Goal: Complete application form: Complete application form

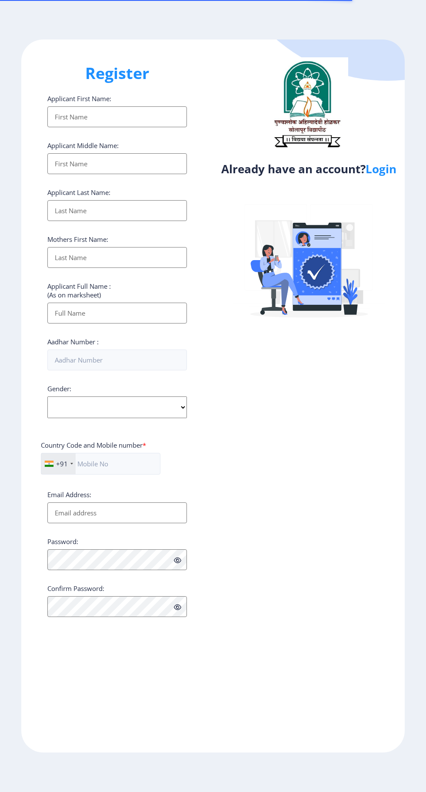
select select
click at [380, 177] on link "Login" at bounding box center [380, 169] width 31 height 16
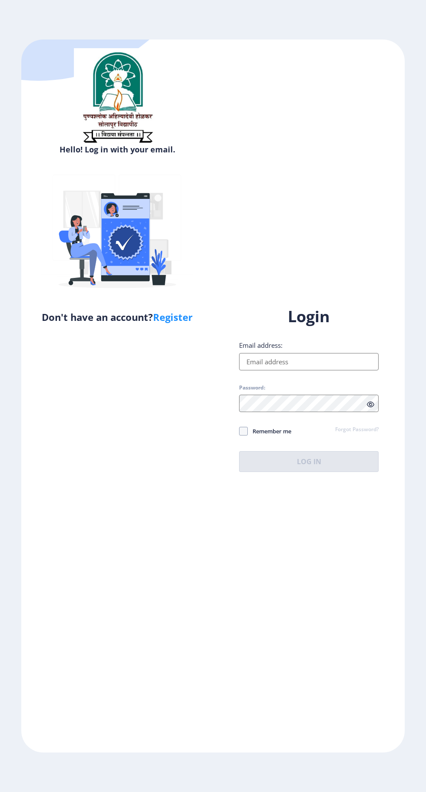
click at [301, 371] on input "Email address:" at bounding box center [308, 361] width 139 height 17
type input "[EMAIL_ADDRESS][DOMAIN_NAME]"
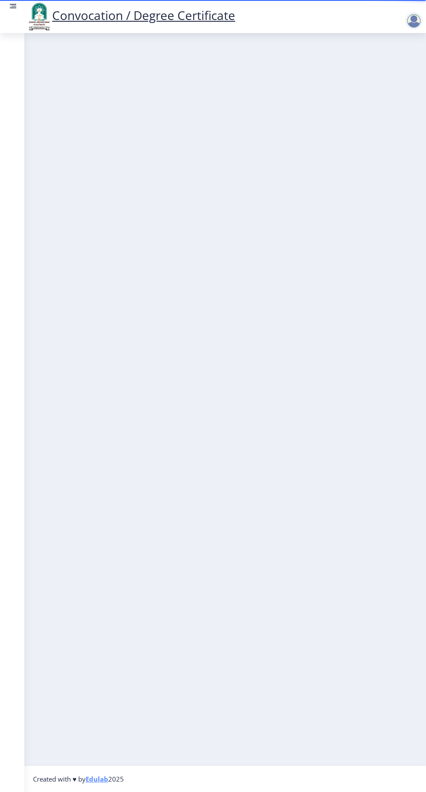
click at [12, 7] on rect at bounding box center [13, 6] width 9 height 9
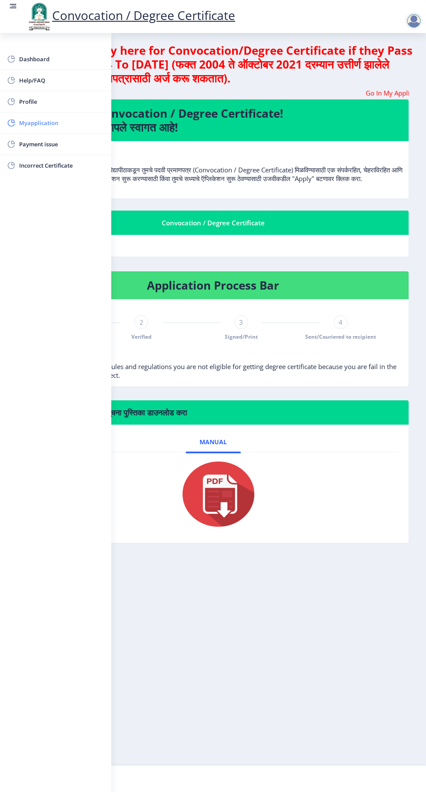
click at [45, 125] on span "Myapplication" at bounding box center [61, 123] width 85 height 10
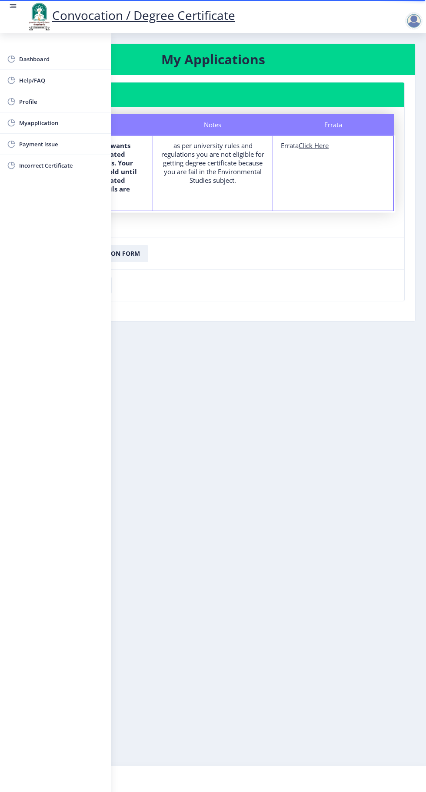
click at [322, 149] on u "Click Here" at bounding box center [313, 145] width 30 height 9
select select
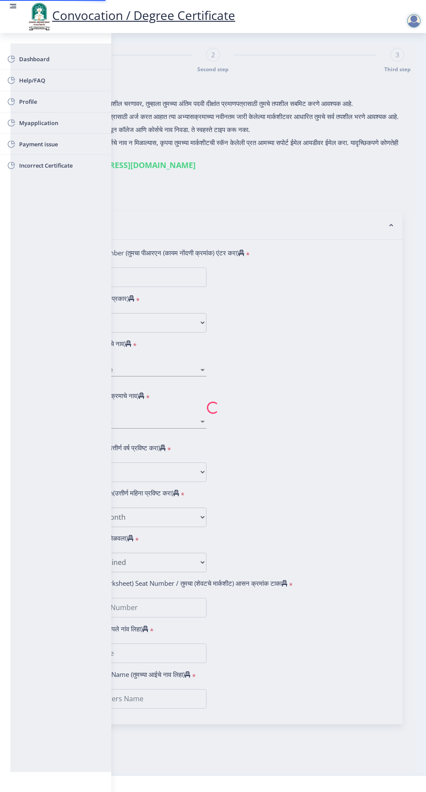
type input "[PERSON_NAME]"
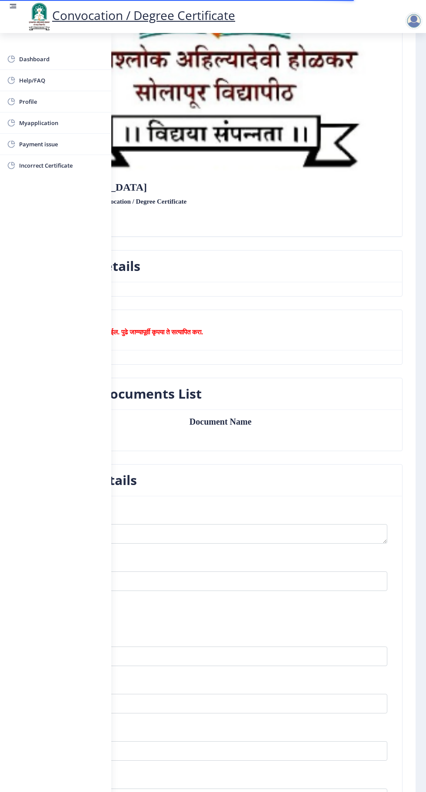
scroll to position [316, 0]
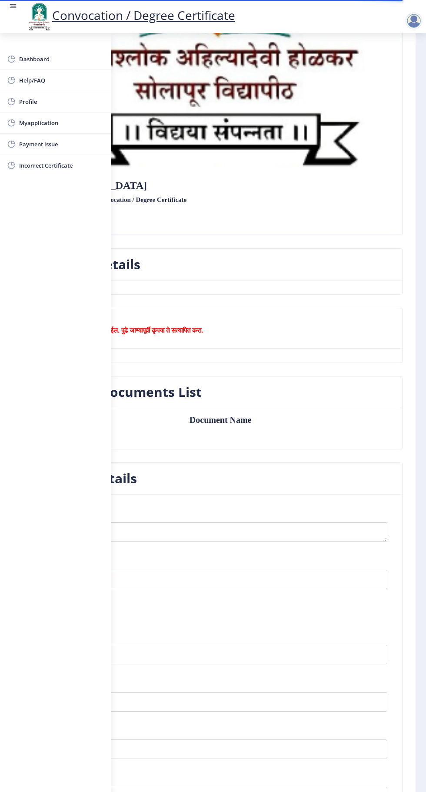
click at [13, 13] on link at bounding box center [13, 17] width 9 height 30
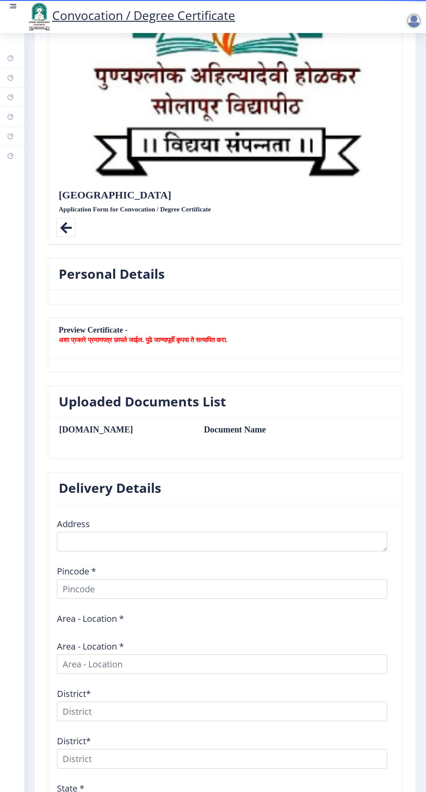
scroll to position [0, 0]
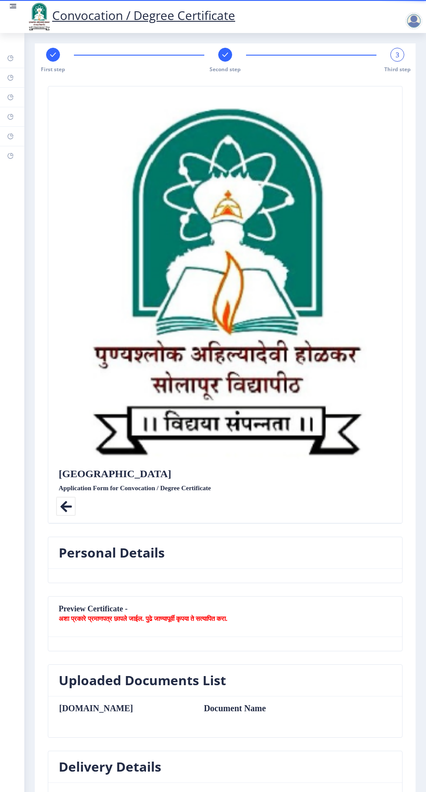
click at [63, 498] on icon at bounding box center [66, 507] width 20 height 20
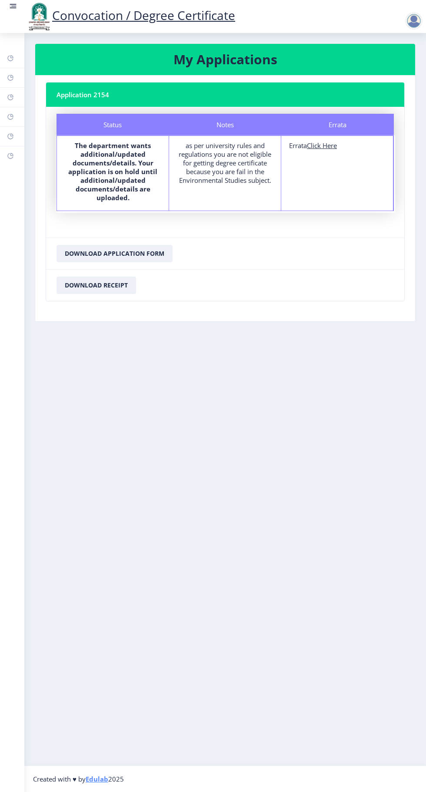
click at [330, 149] on u "Click Here" at bounding box center [322, 145] width 30 height 9
select select
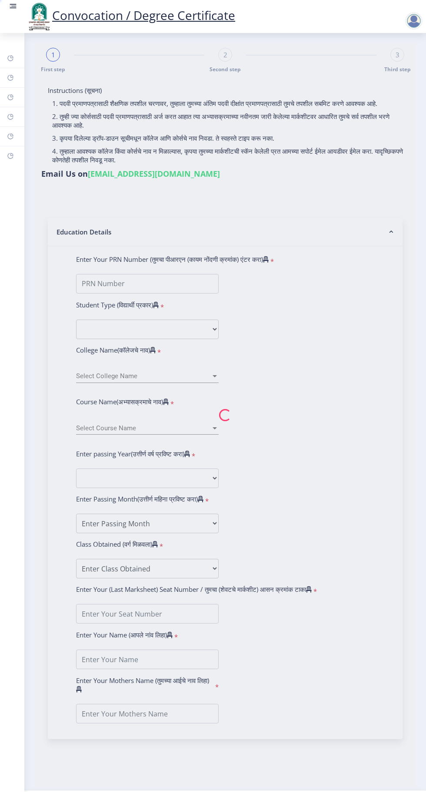
type input "[PERSON_NAME]"
type input "2015032500073893"
select select "Regular"
select select "2018"
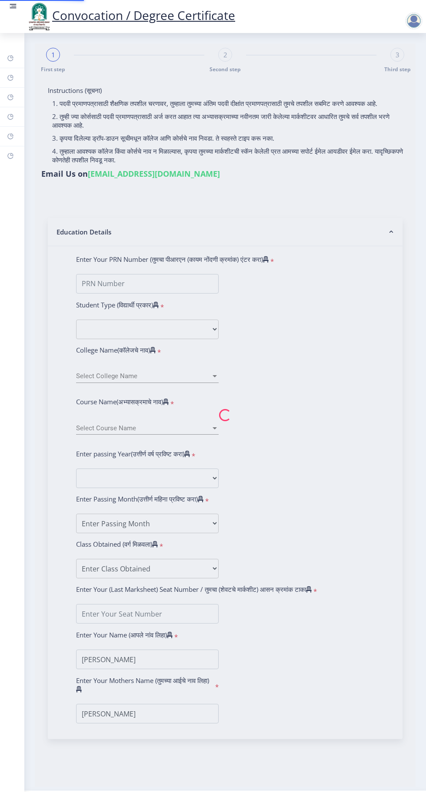
select select "April"
select select "Grade A"
type input "185213"
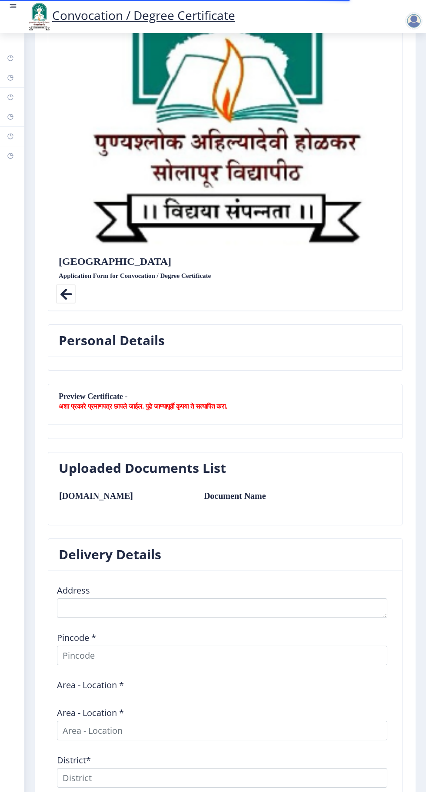
scroll to position [215, 0]
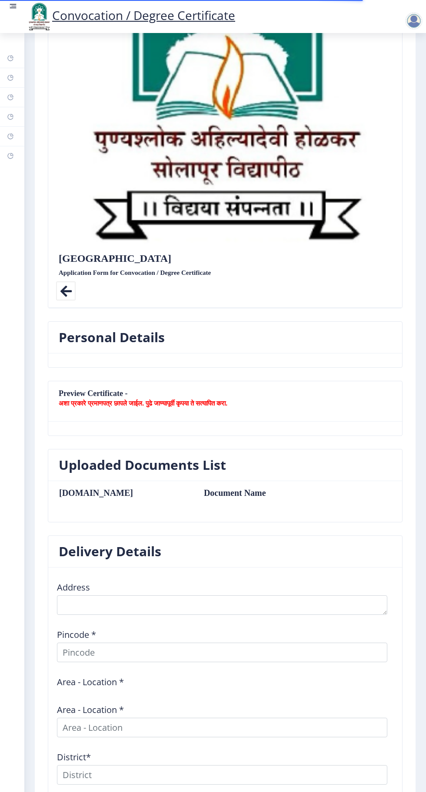
click at [192, 401] on b "अशा प्रकारे प्रमाणपत्र छापले जाईल. पुढे जाण्यापूर्वी कृपया ते सत्यापित करा." at bounding box center [143, 403] width 169 height 9
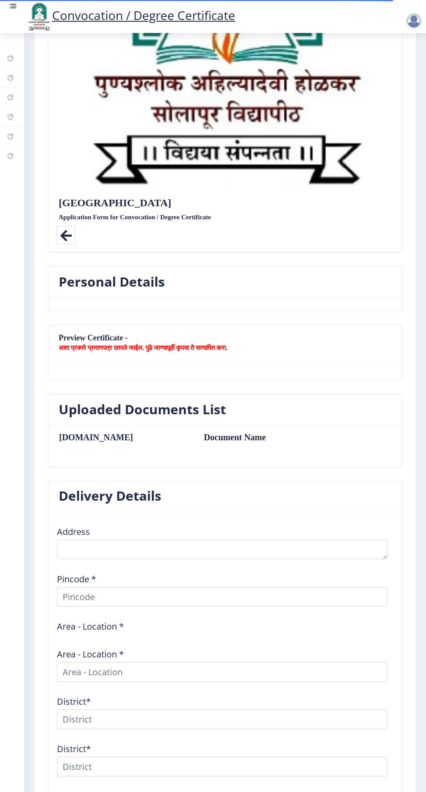
scroll to position [397, 0]
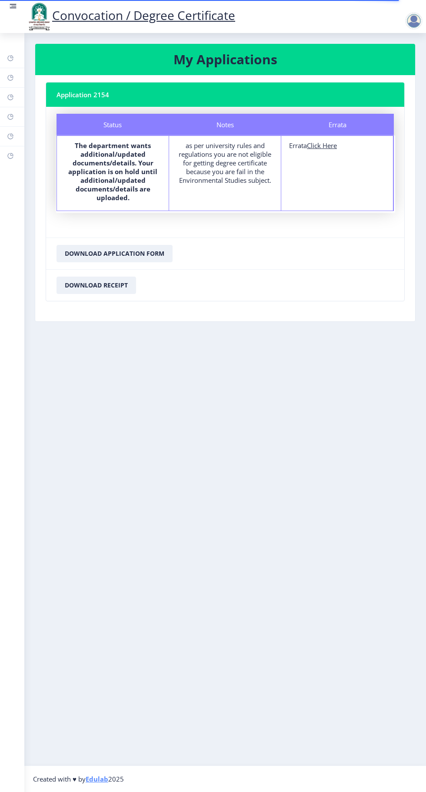
click at [10, 15] on link at bounding box center [13, 17] width 9 height 30
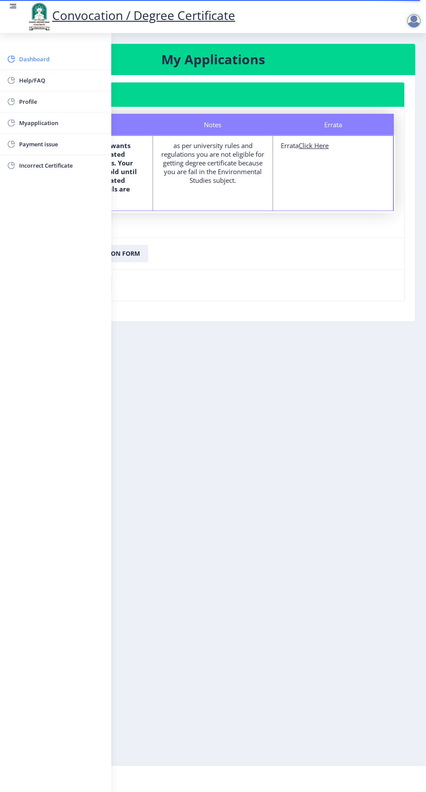
click at [41, 60] on span "Dashboard" at bounding box center [61, 59] width 85 height 10
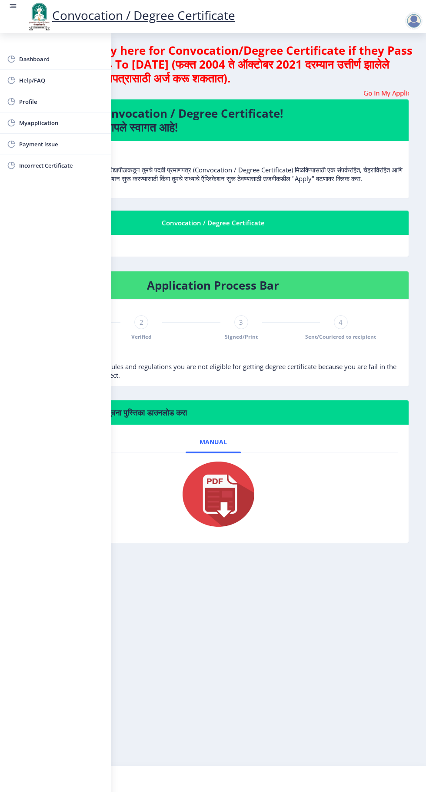
click at [12, 16] on link at bounding box center [13, 17] width 9 height 30
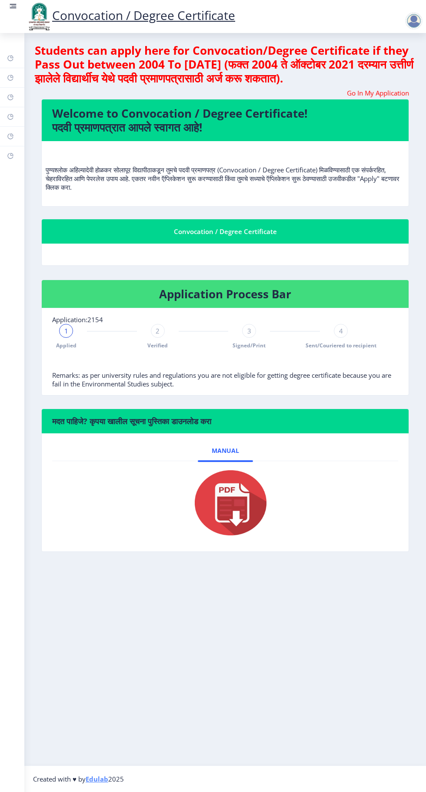
click at [13, 6] on rect at bounding box center [13, 6] width 5 height 1
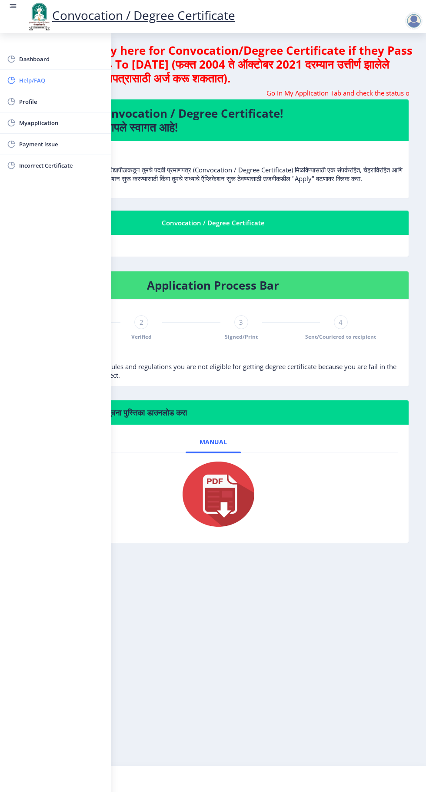
click at [39, 83] on span "Help/FAQ" at bounding box center [61, 80] width 85 height 10
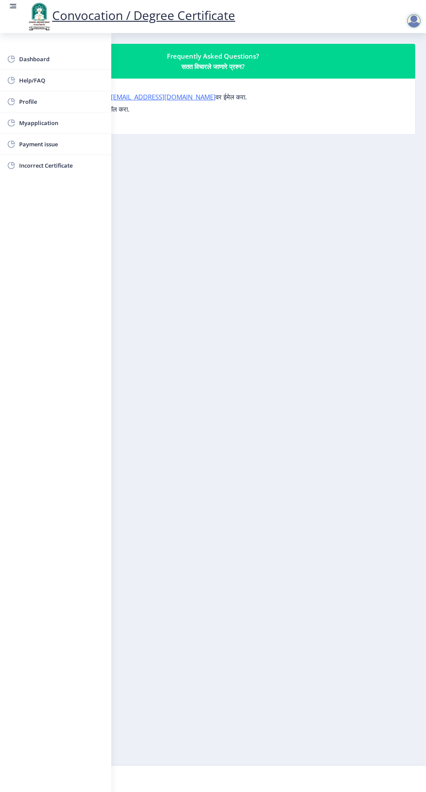
click at [207, 274] on nb-layout-column "Frequently Asked Questions? सतत विचारले जाणारे प्रश्न? कोणत्याही प्रश्नासाठी, क…" at bounding box center [213, 399] width 426 height 733
click at [13, 6] on rect at bounding box center [13, 6] width 5 height 1
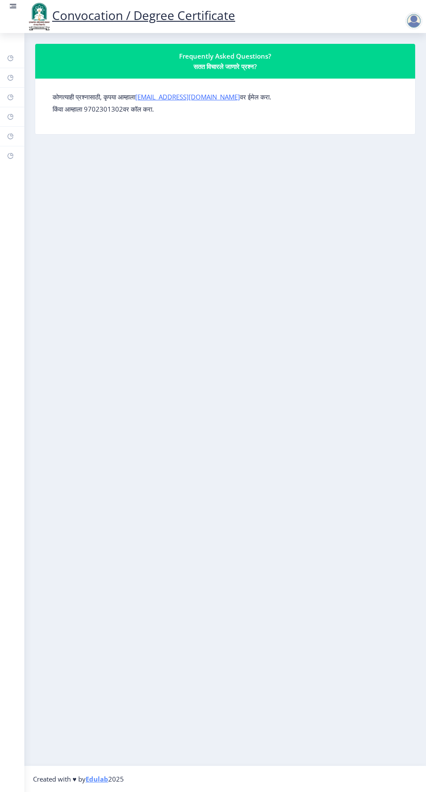
click at [95, 114] on div "कोणत्याही प्रश्नासाठी, कृपया आम्हाला [EMAIL_ADDRESS][DOMAIN_NAME] वर ईमेल करा. …" at bounding box center [225, 107] width 359 height 42
copy p "9702301302वर"
click at [13, 6] on rect at bounding box center [13, 6] width 5 height 1
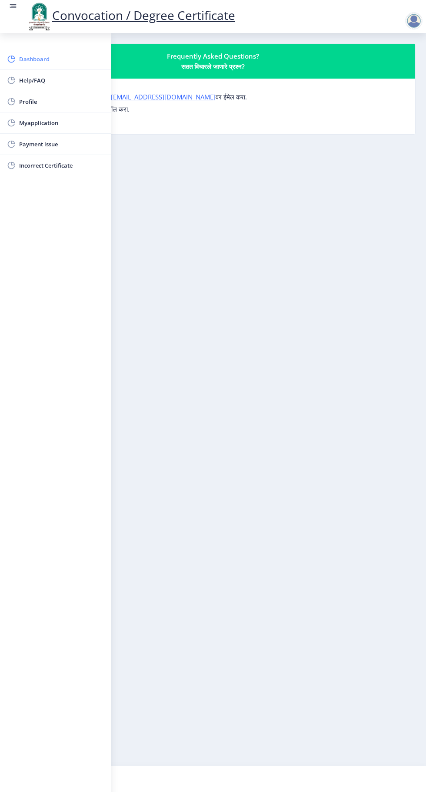
click at [43, 56] on span "Dashboard" at bounding box center [61, 59] width 85 height 10
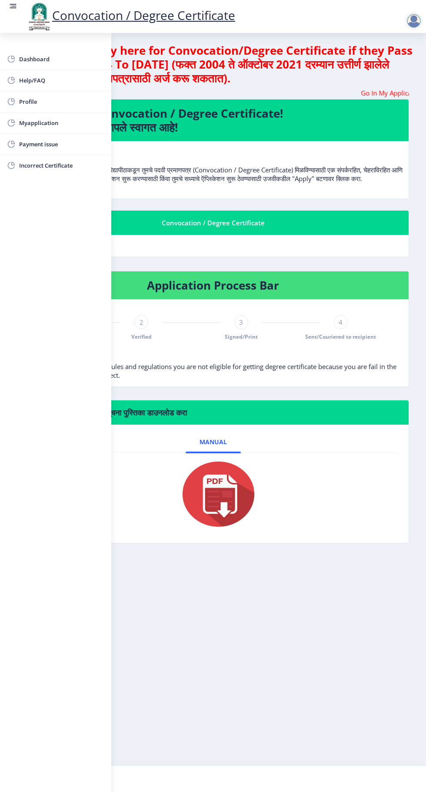
click at [13, 6] on rect at bounding box center [13, 6] width 5 height 1
